Goal: Navigation & Orientation: Understand site structure

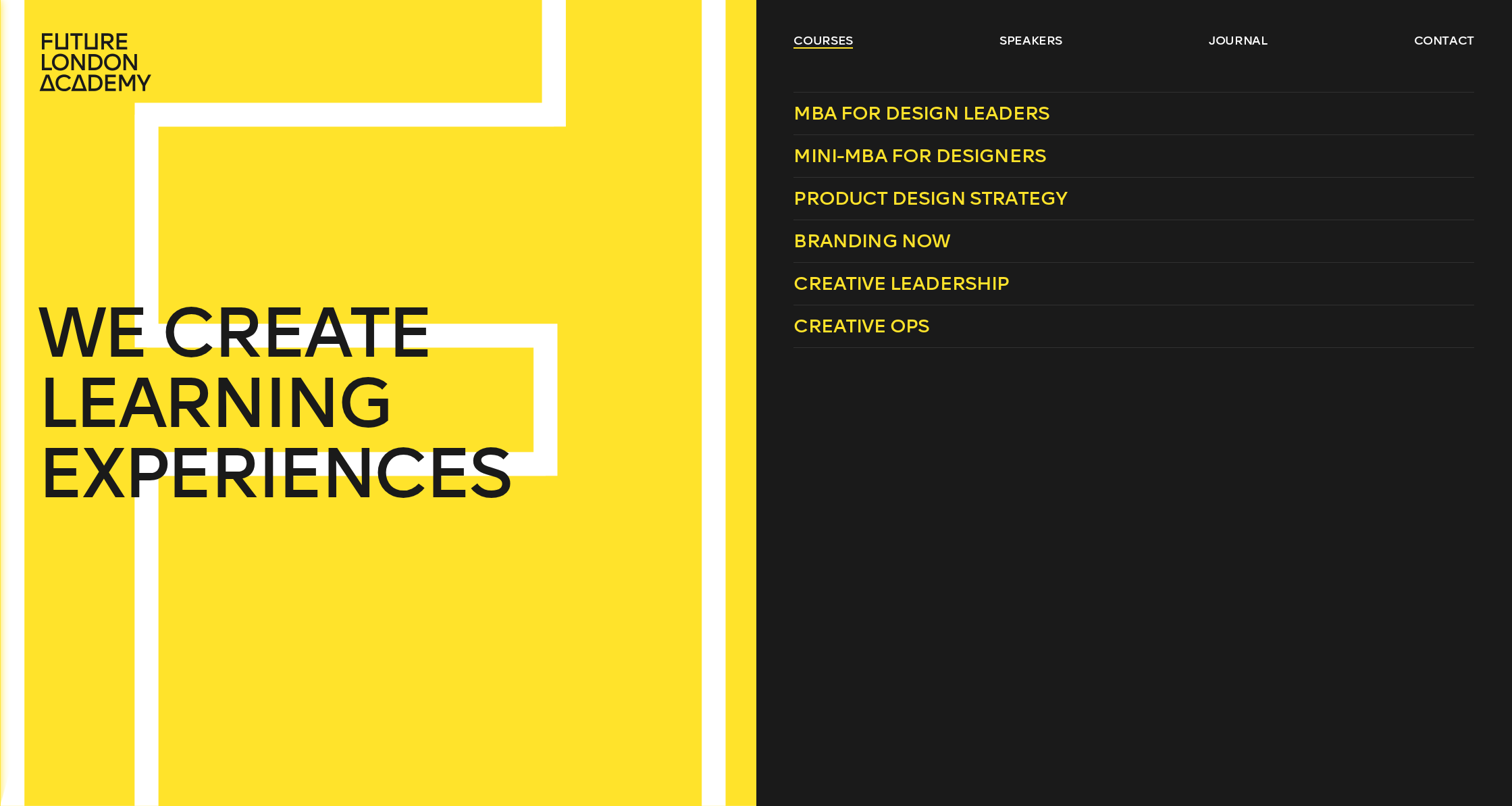
click at [810, 35] on link "courses" at bounding box center [823, 40] width 59 height 16
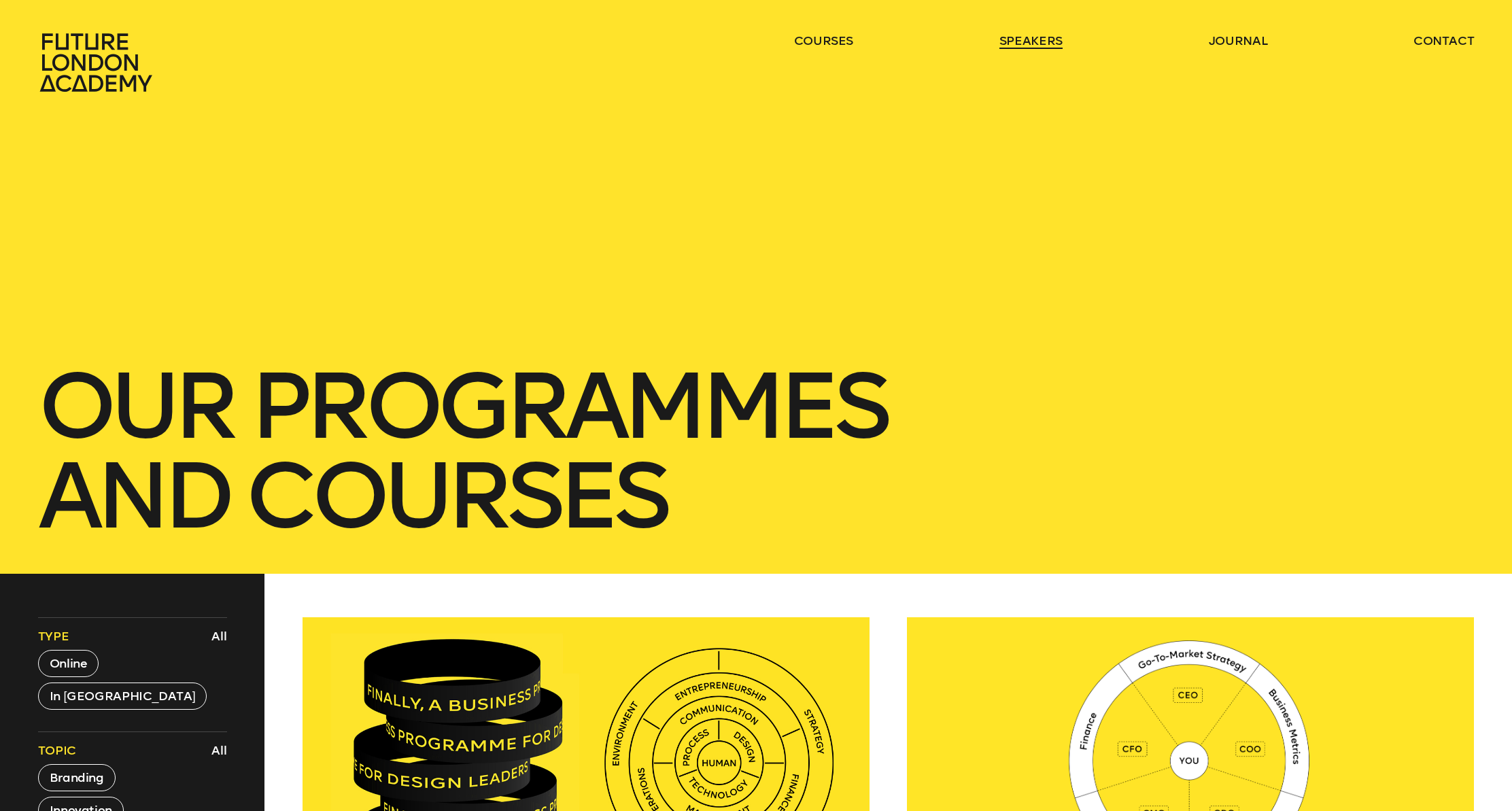
click at [1007, 44] on link "speakers" at bounding box center [1030, 41] width 63 height 16
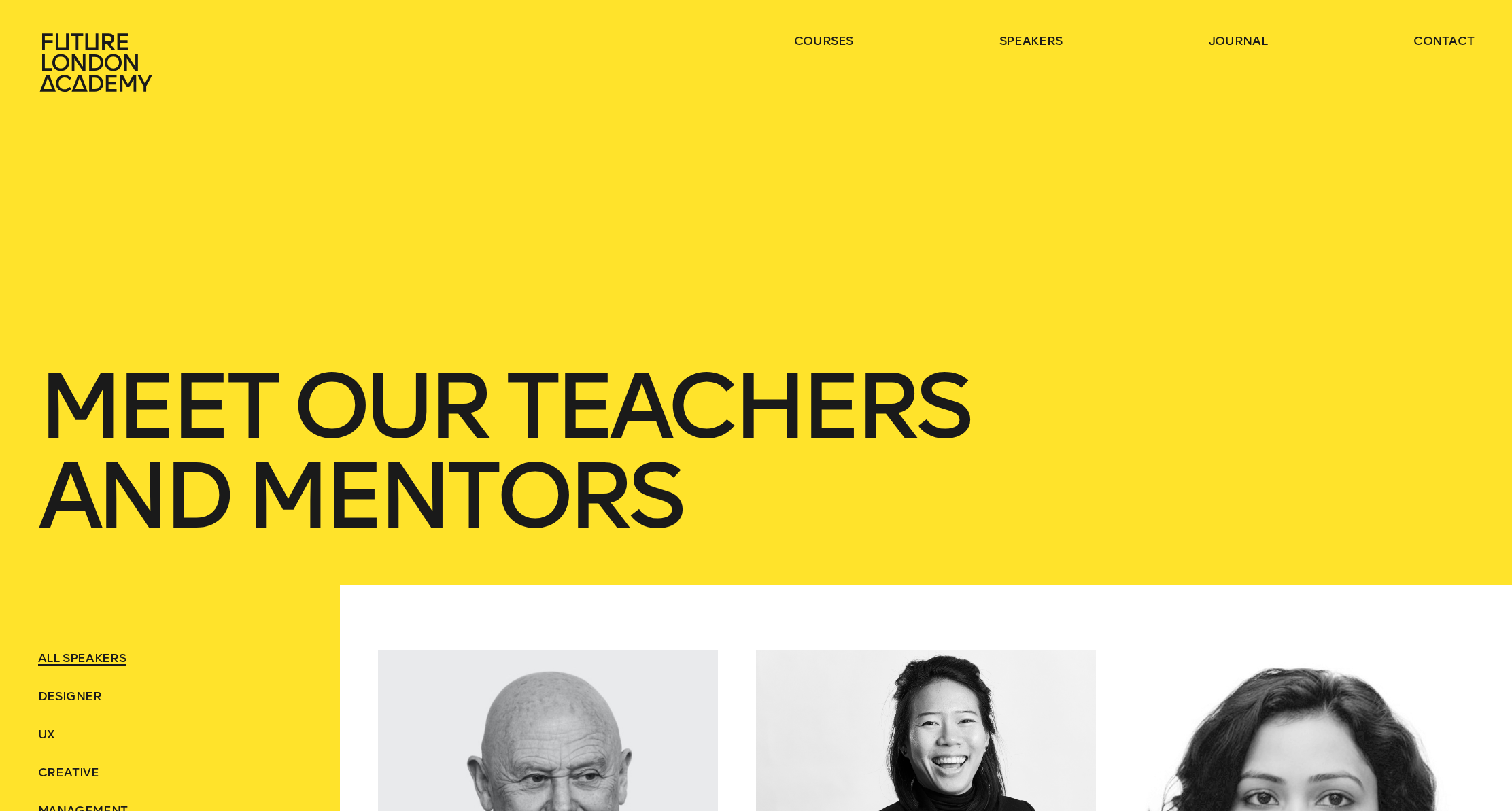
click at [105, 73] on icon at bounding box center [98, 62] width 120 height 60
